Goal: Information Seeking & Learning: Check status

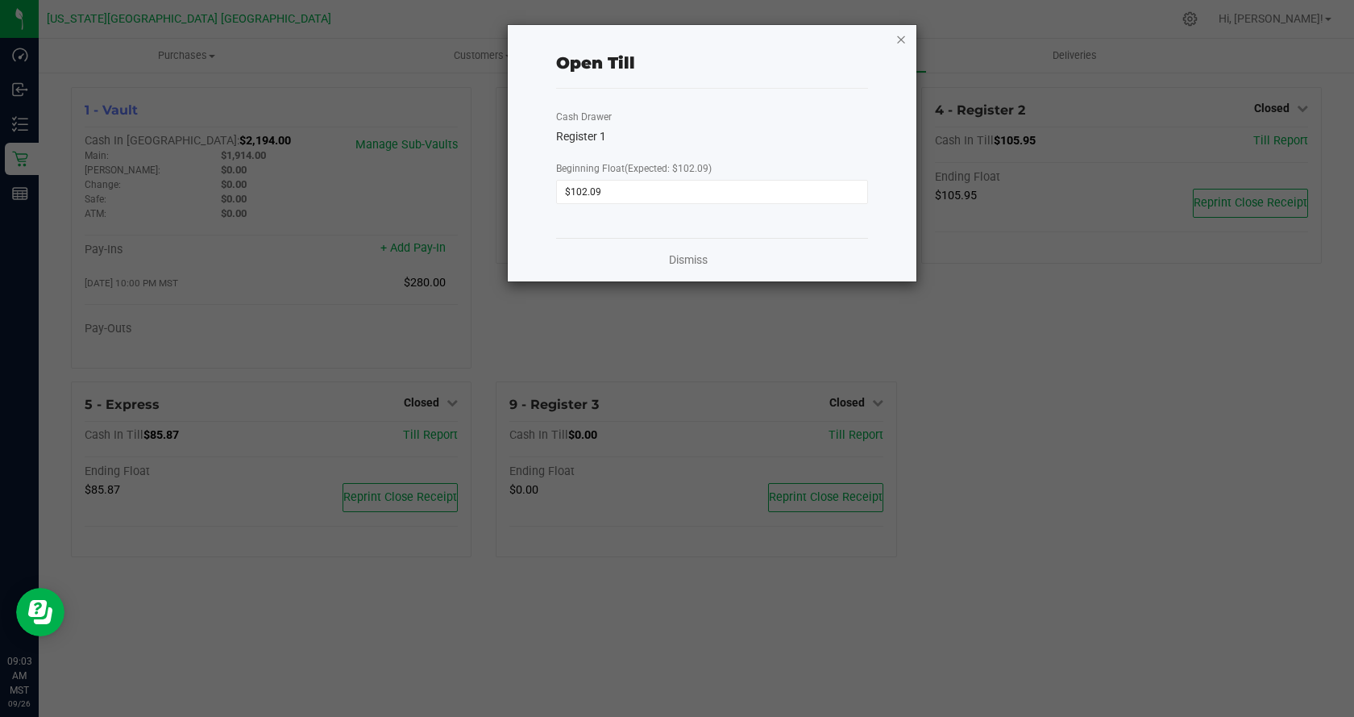
click at [903, 39] on icon "button" at bounding box center [901, 38] width 11 height 19
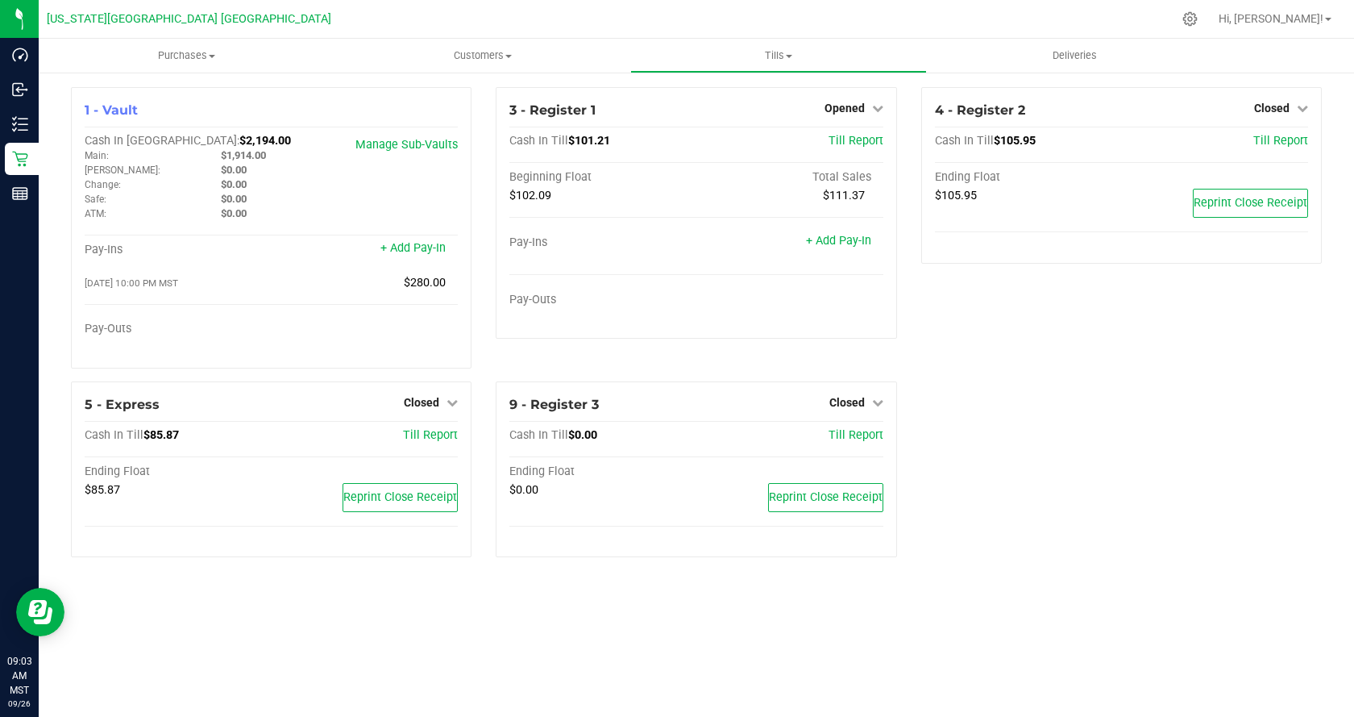
click at [912, 137] on div "4 - Register 2 Closed Open Till Cash In Till $105.95 Till Report Ending Float $…" at bounding box center [1121, 234] width 425 height 294
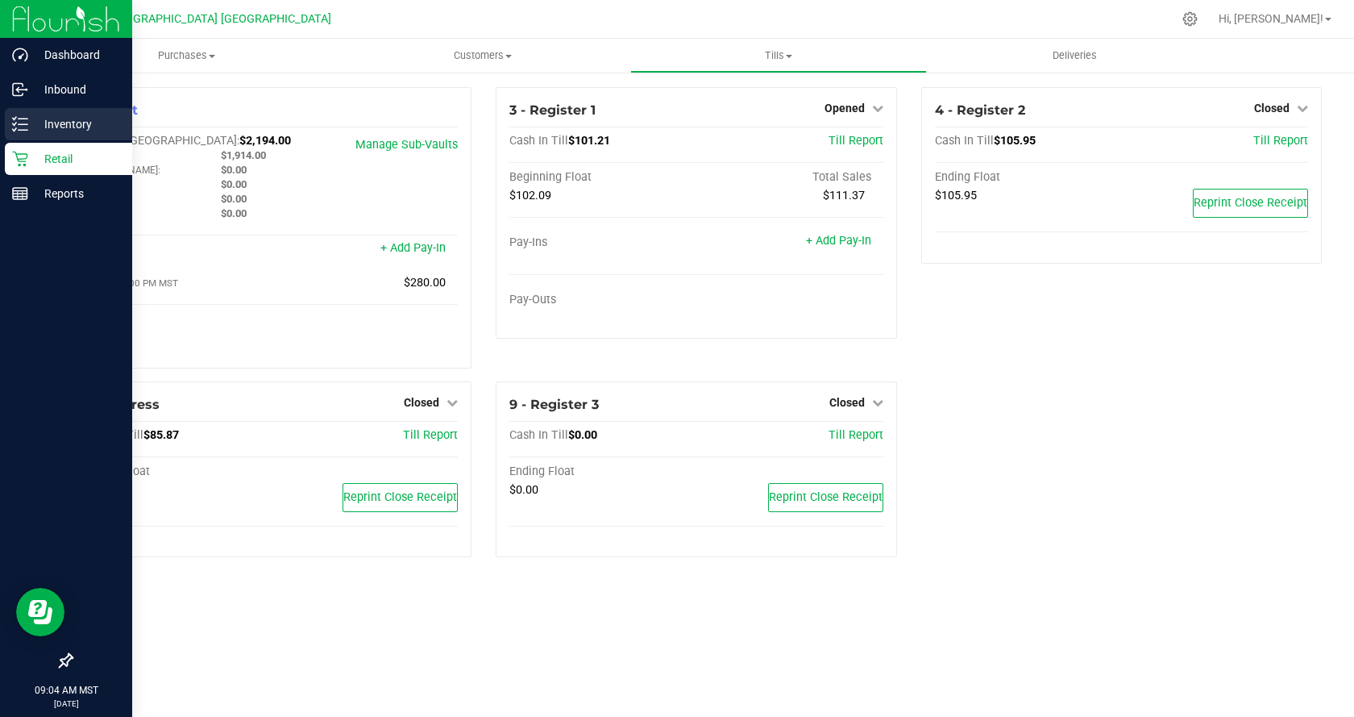
click at [65, 122] on p "Inventory" at bounding box center [76, 123] width 97 height 19
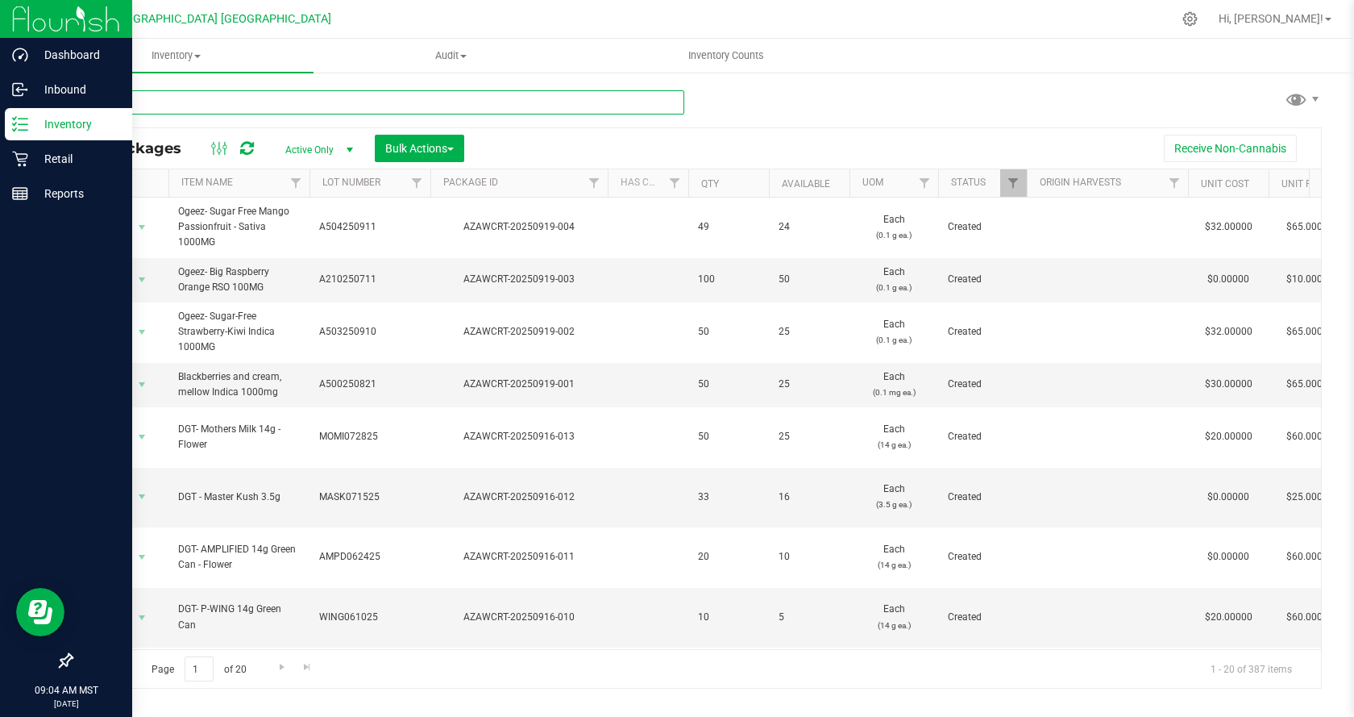
click at [356, 98] on input "text" at bounding box center [377, 102] width 613 height 24
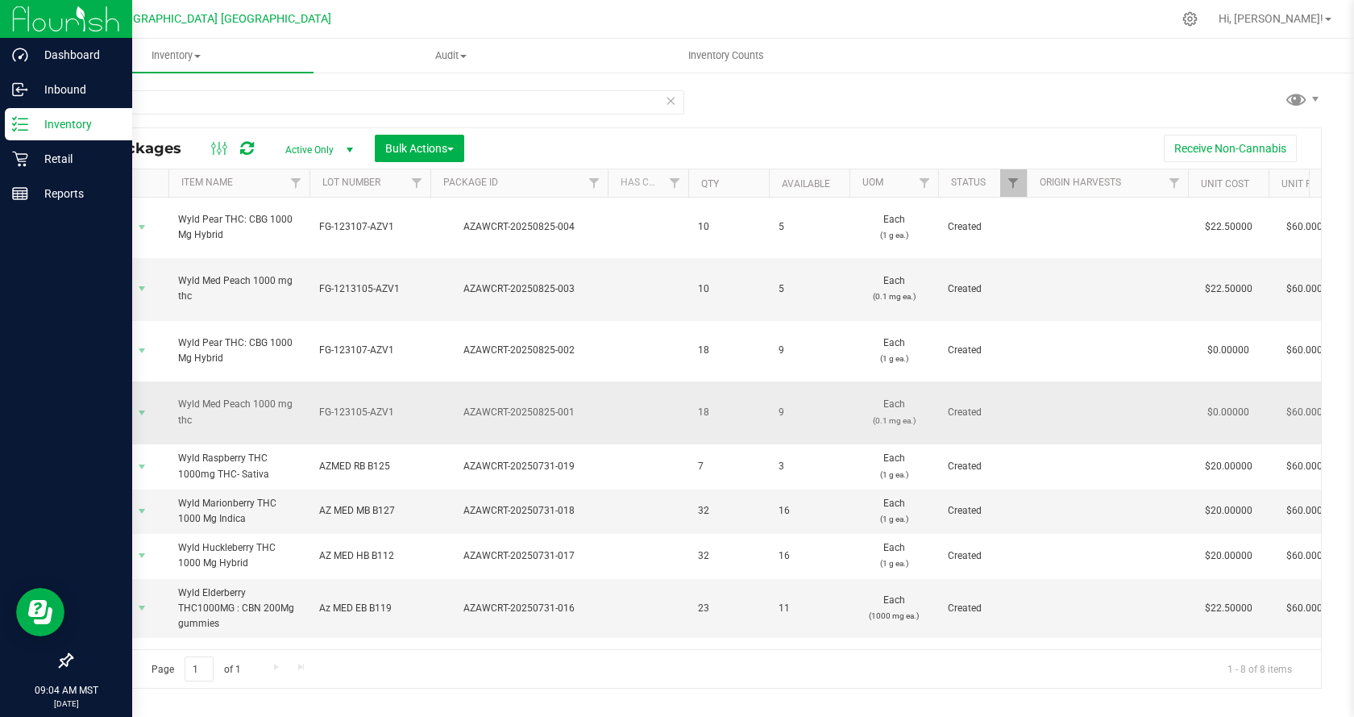
drag, startPoint x: 243, startPoint y: 593, endPoint x: 241, endPoint y: 372, distance: 221.7
drag, startPoint x: 241, startPoint y: 372, endPoint x: 318, endPoint y: 634, distance: 273.9
click at [318, 634] on div "Action Action Create package Edit attributes Global inventory Locate package Lo…" at bounding box center [696, 422] width 1249 height 451
click at [211, 95] on input "wyld" at bounding box center [377, 102] width 613 height 24
type input "w"
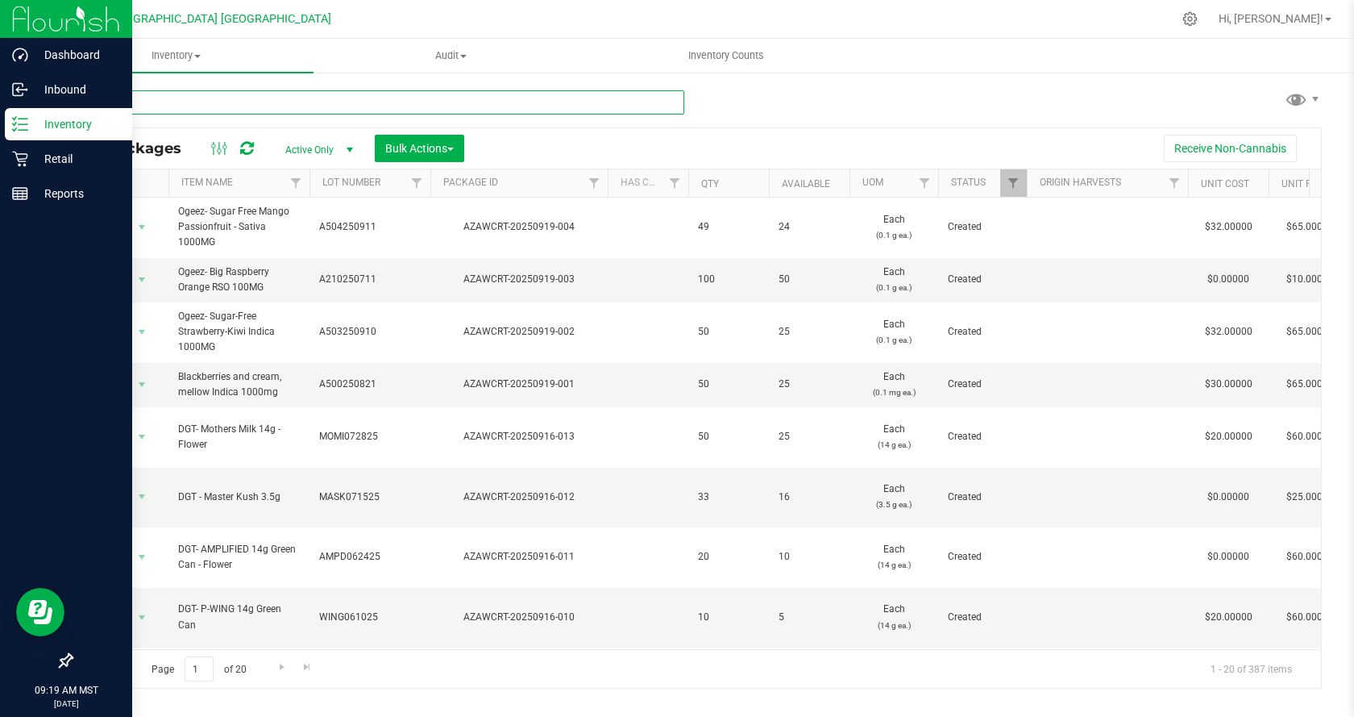
click at [189, 103] on input "text" at bounding box center [377, 102] width 613 height 24
